Goal: Task Accomplishment & Management: Manage account settings

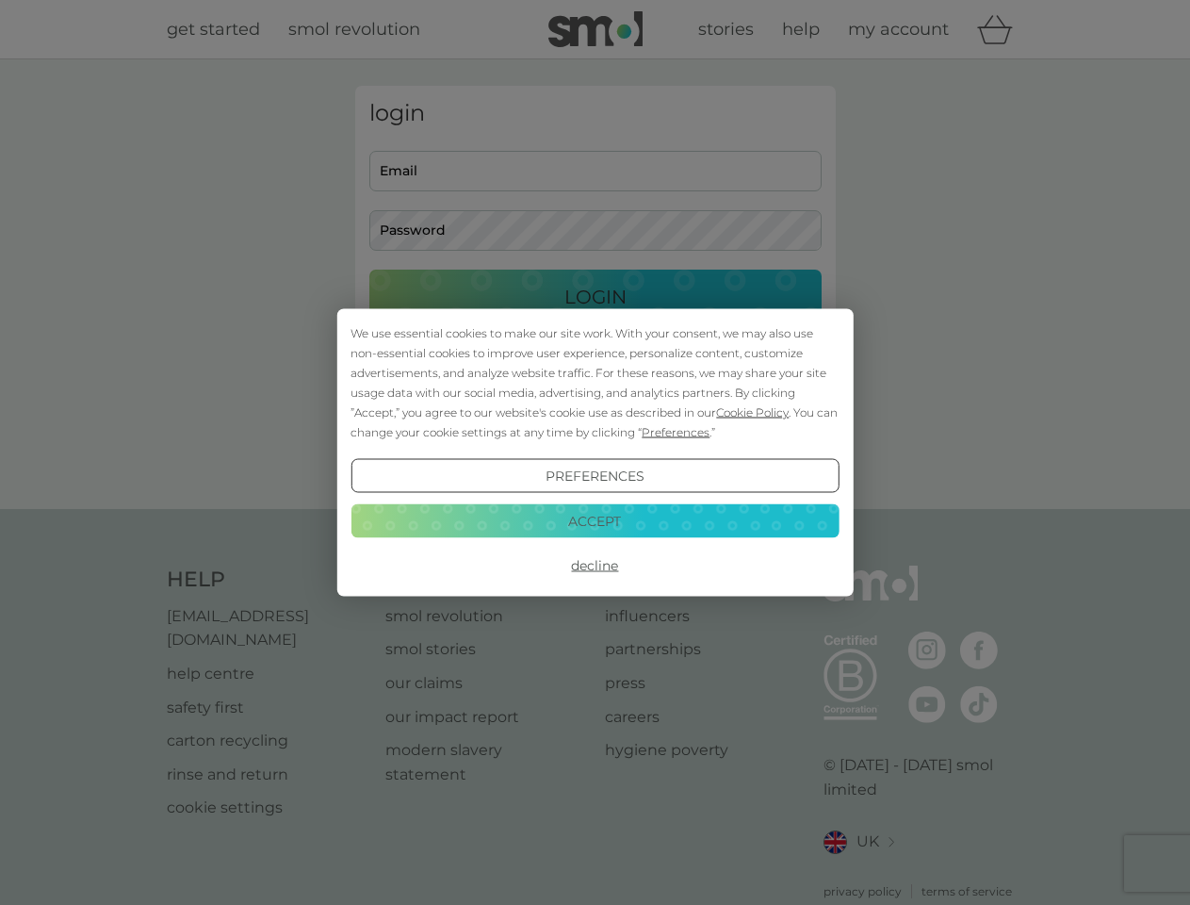
click at [753, 412] on span "Cookie Policy" at bounding box center [752, 412] width 73 height 14
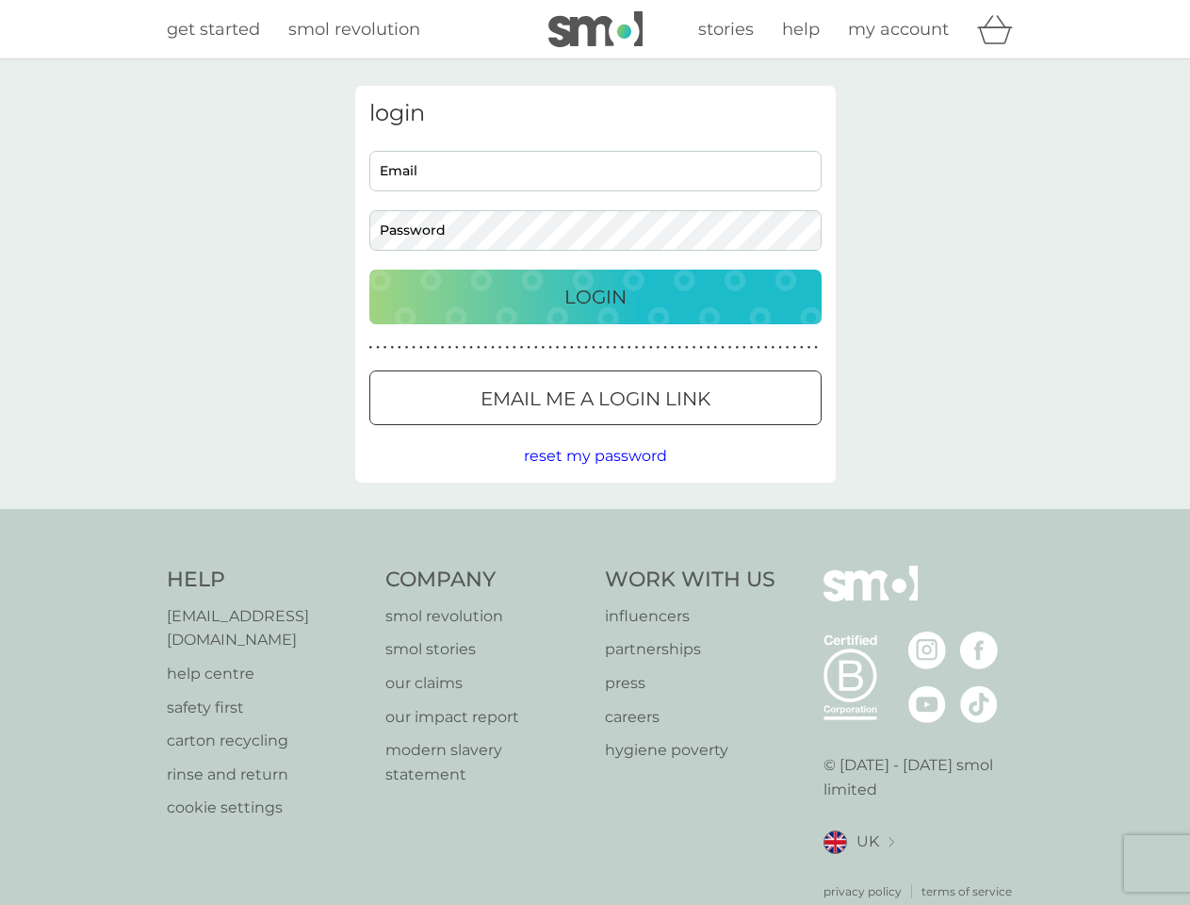
click at [674, 432] on div "login Email Password Login ● ● ● ● ● ● ● ● ● ● ● ● ● ● ● ● ● ● ● ● ● ● ● ● ● ● …" at bounding box center [595, 284] width 481 height 397
click at [595, 476] on div "login Email Password Login ● ● ● ● ● ● ● ● ● ● ● ● ● ● ● ● ● ● ● ● ● ● ● ● ● ● …" at bounding box center [595, 284] width 481 height 397
click at [595, 565] on div "Help [EMAIL_ADDRESS][DOMAIN_NAME] help centre safety first carton recycling rin…" at bounding box center [595, 732] width 857 height 334
click at [595, 520] on div "Help [EMAIL_ADDRESS][DOMAIN_NAME] help centre safety first carton recycling rin…" at bounding box center [595, 733] width 1190 height 448
